Goal: Book appointment/travel/reservation

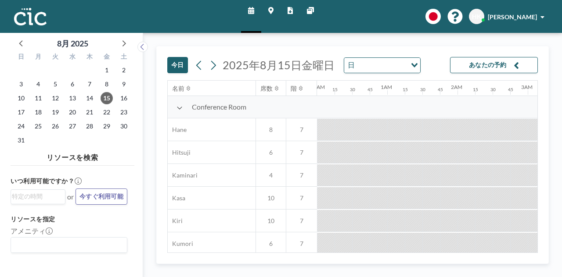
scroll to position [0, 913]
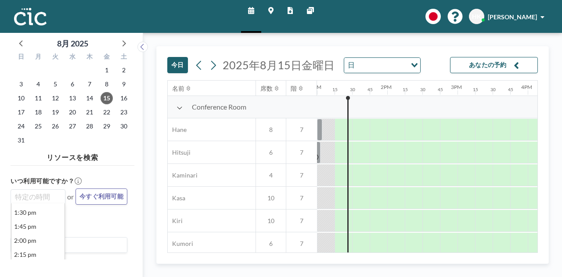
click at [54, 195] on input "Search for option" at bounding box center [36, 197] width 48 height 11
click at [46, 242] on li "2:00 pm" at bounding box center [37, 241] width 53 height 14
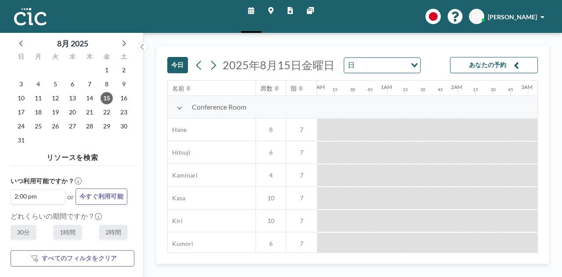
scroll to position [0, 624]
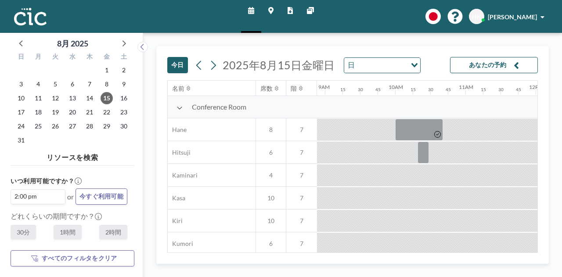
click at [69, 227] on label "1時間" at bounding box center [68, 232] width 28 height 14
radio input "true"
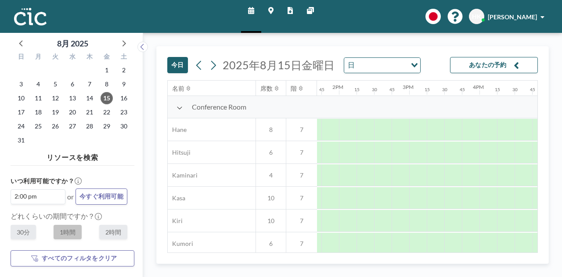
scroll to position [0, 965]
click at [42, 200] on div "2:00 pm Loading... 1:30 pm 1:45 pm 2:00 pm 2:15 pm 2:30 pm 2:45 pm 3:00 pm 3:15…" at bounding box center [38, 197] width 55 height 15
click at [42, 200] on input "Search for option" at bounding box center [36, 197] width 48 height 11
click at [32, 235] on li "2:00 pm" at bounding box center [37, 241] width 53 height 14
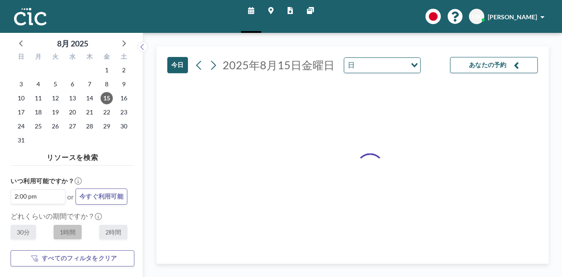
click at [29, 235] on label "30分" at bounding box center [23, 232] width 25 height 14
radio input "true"
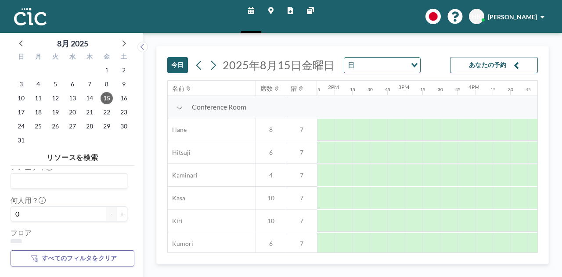
scroll to position [107, 0]
click at [118, 212] on button "+" at bounding box center [122, 206] width 11 height 15
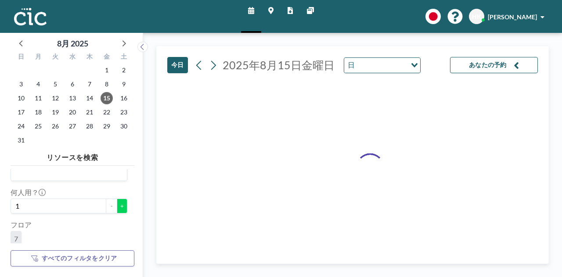
click at [118, 212] on button "+" at bounding box center [122, 206] width 11 height 15
type input "2"
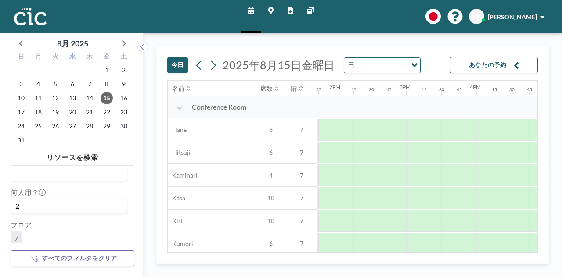
scroll to position [0, 965]
